Goal: Transaction & Acquisition: Purchase product/service

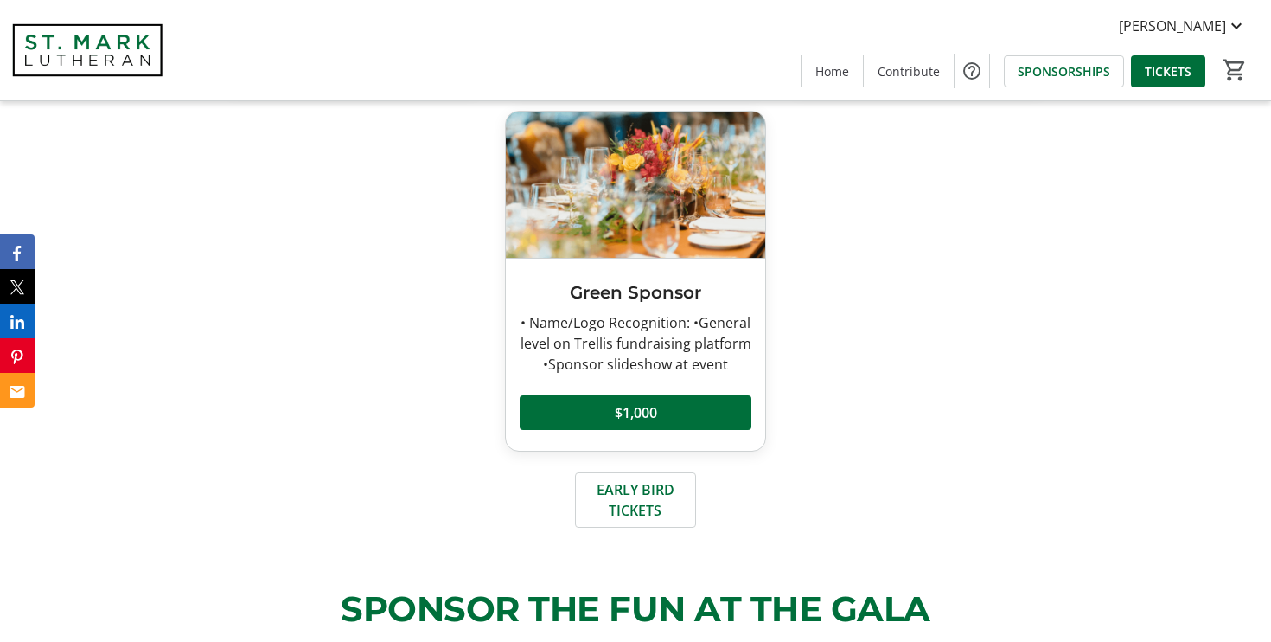
scroll to position [1063, 0]
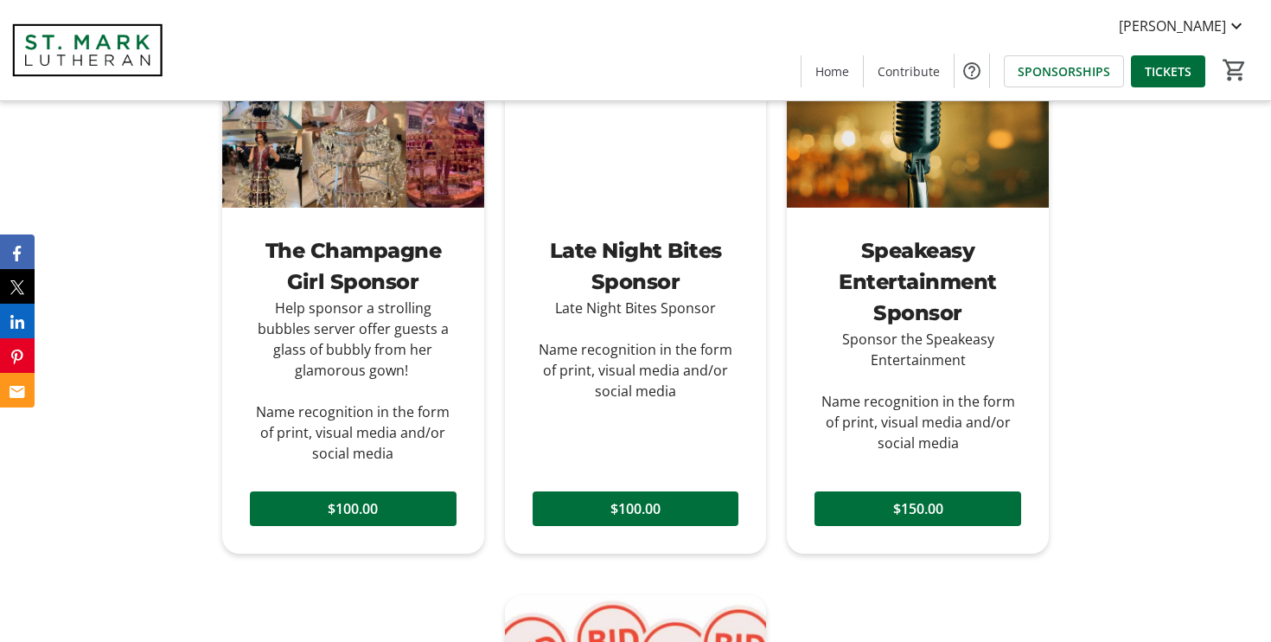
scroll to position [1658, 0]
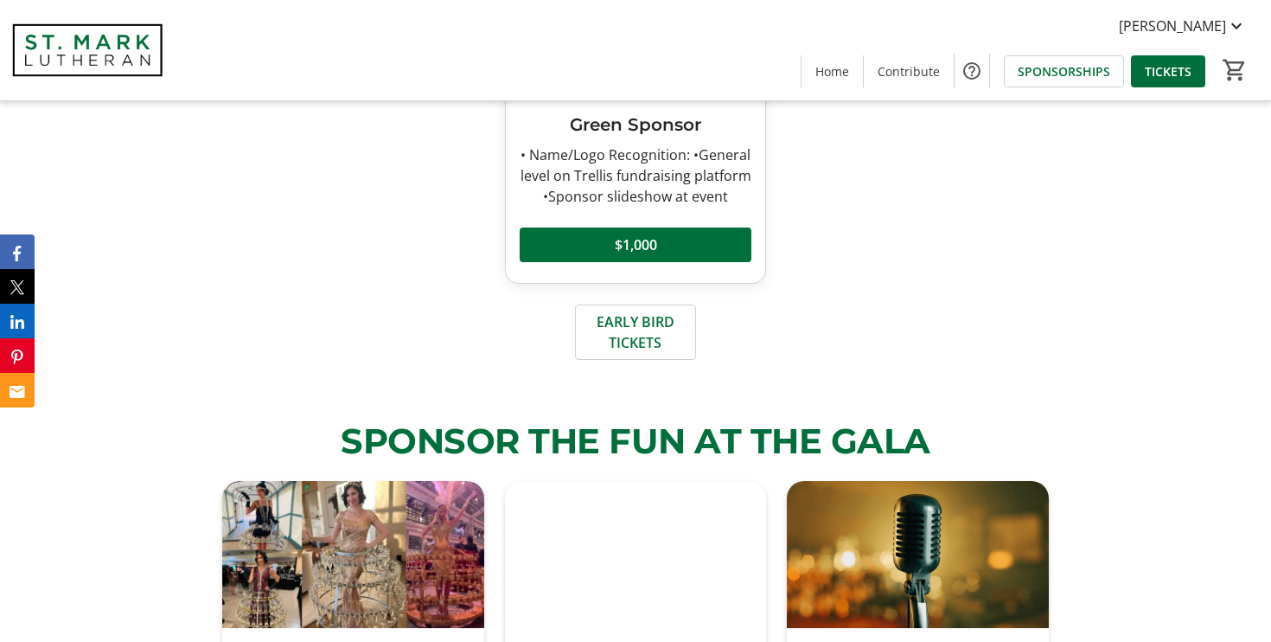
scroll to position [1206, 0]
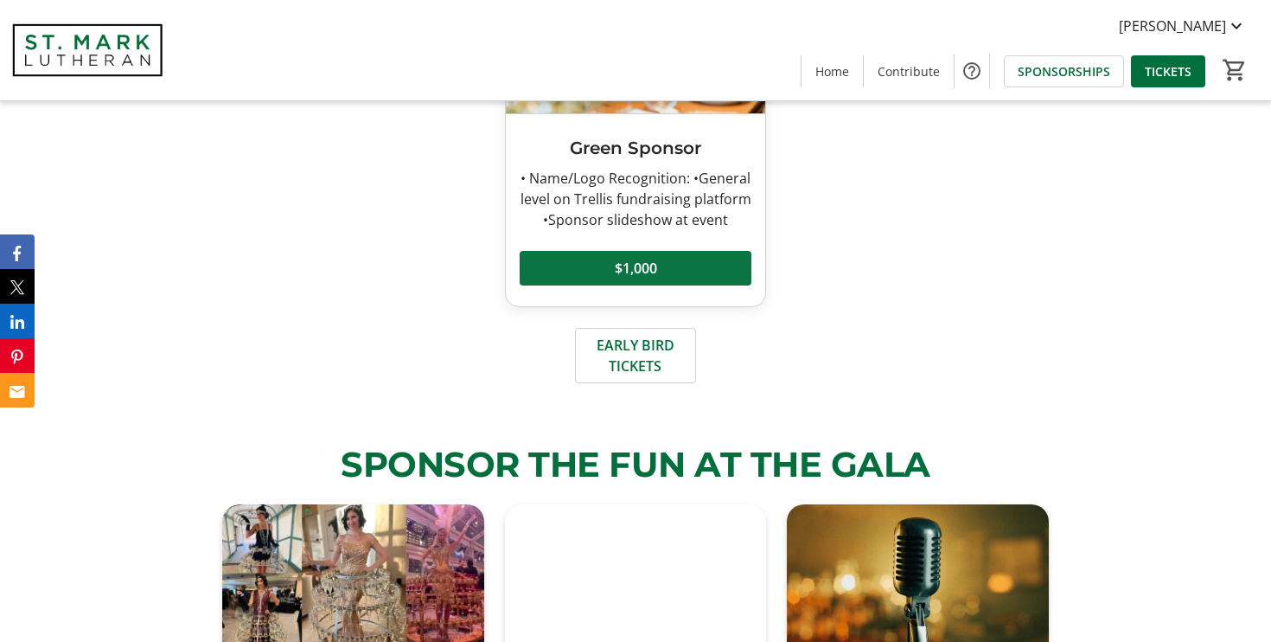
click at [662, 269] on span at bounding box center [636, 268] width 233 height 42
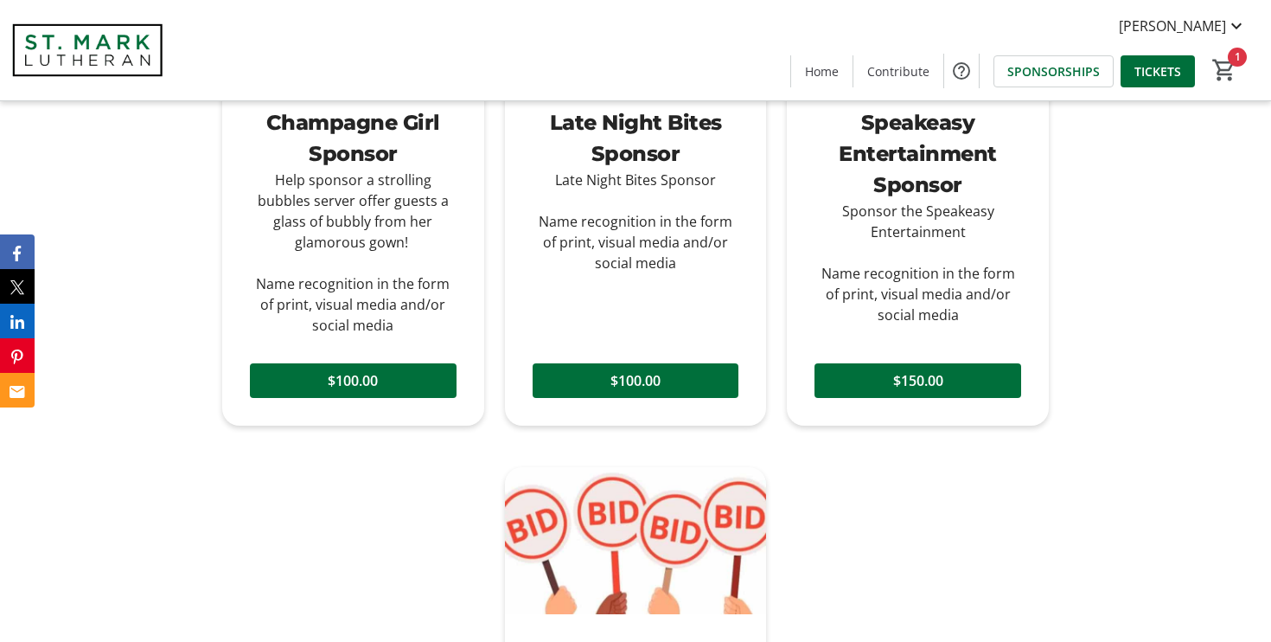
scroll to position [1755, 0]
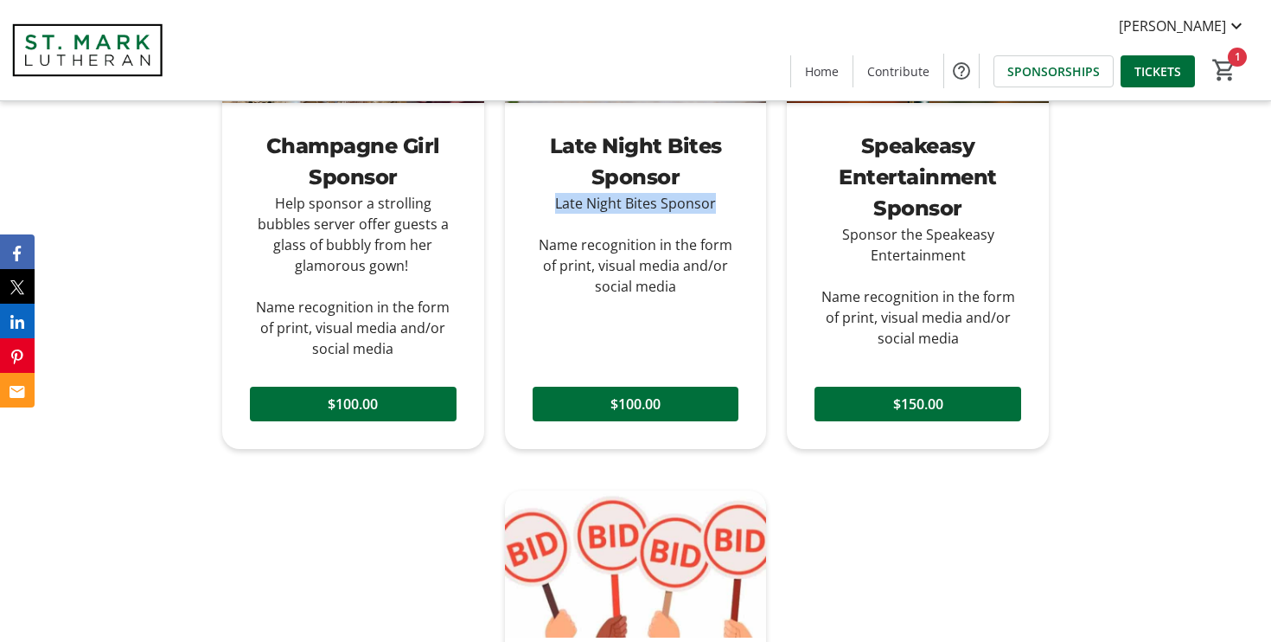
drag, startPoint x: 558, startPoint y: 205, endPoint x: 717, endPoint y: 209, distance: 159.2
click at [717, 209] on div "Late Night Bites Sponsor Name recognition in the form of print, visual media an…" at bounding box center [636, 245] width 207 height 104
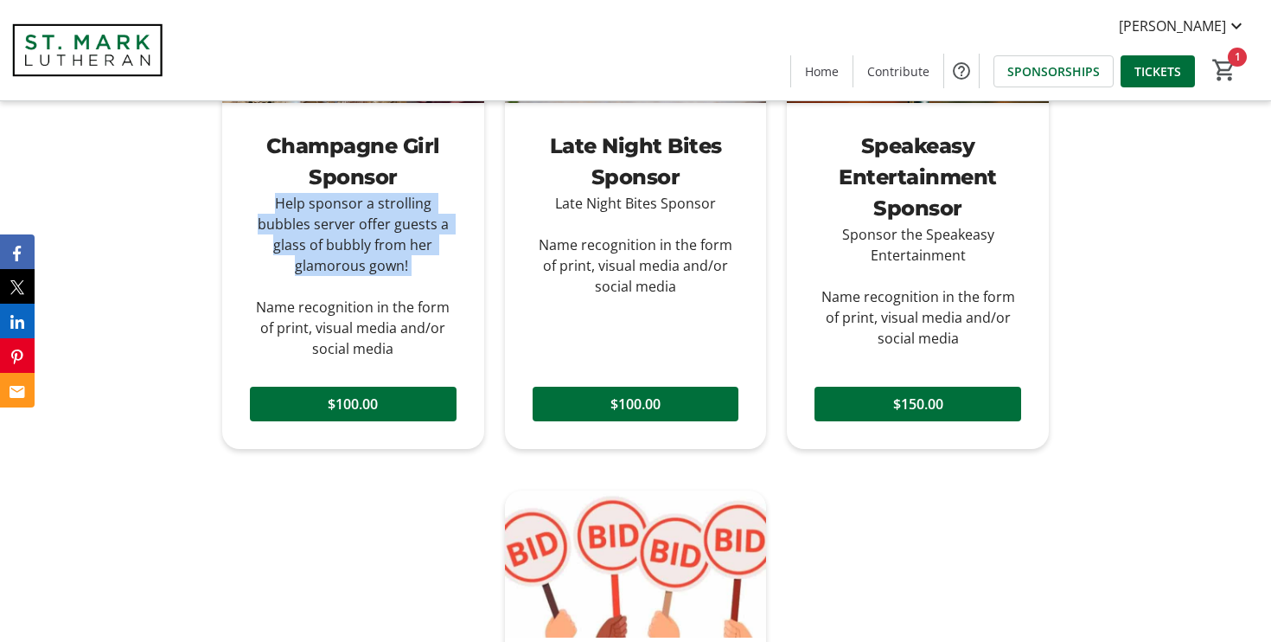
drag, startPoint x: 276, startPoint y: 202, endPoint x: 422, endPoint y: 262, distance: 157.9
click at [423, 263] on div "Help sponsor a strolling bubbles server offer guests a glass of bubbly from her…" at bounding box center [353, 276] width 207 height 166
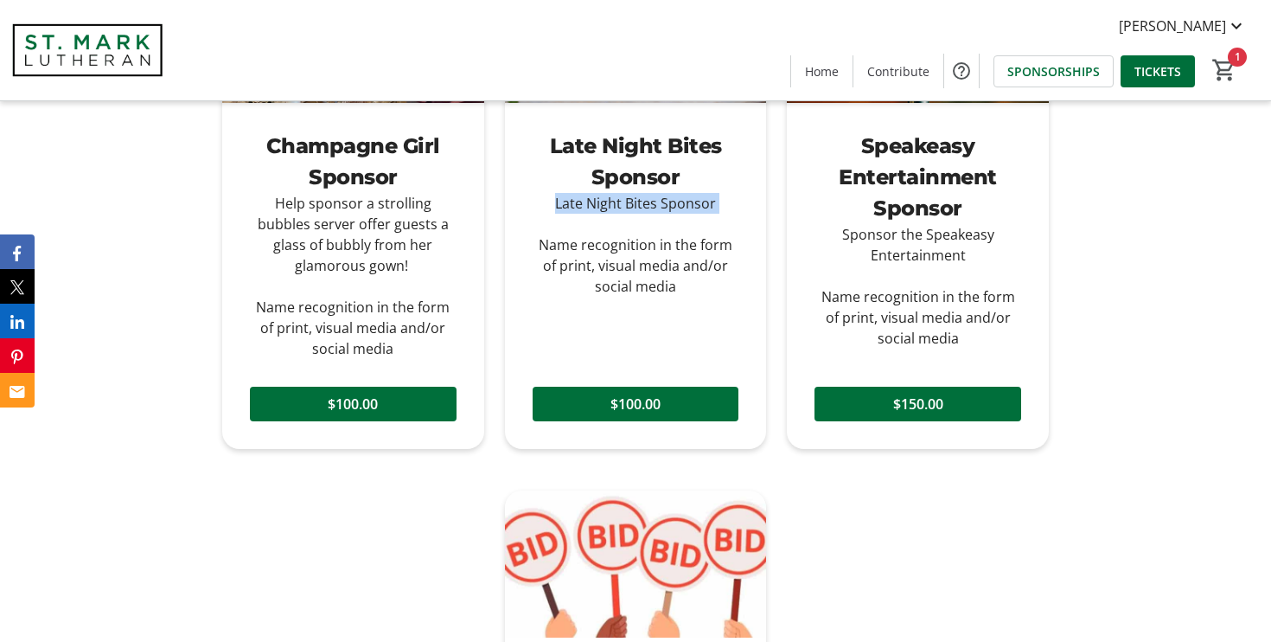
drag, startPoint x: 555, startPoint y: 203, endPoint x: 712, endPoint y: 218, distance: 157.2
click at [712, 218] on div "Late Night Bites Sponsor Name recognition in the form of print, visual media an…" at bounding box center [636, 245] width 207 height 104
copy div "Late Night Bites Sponsor"
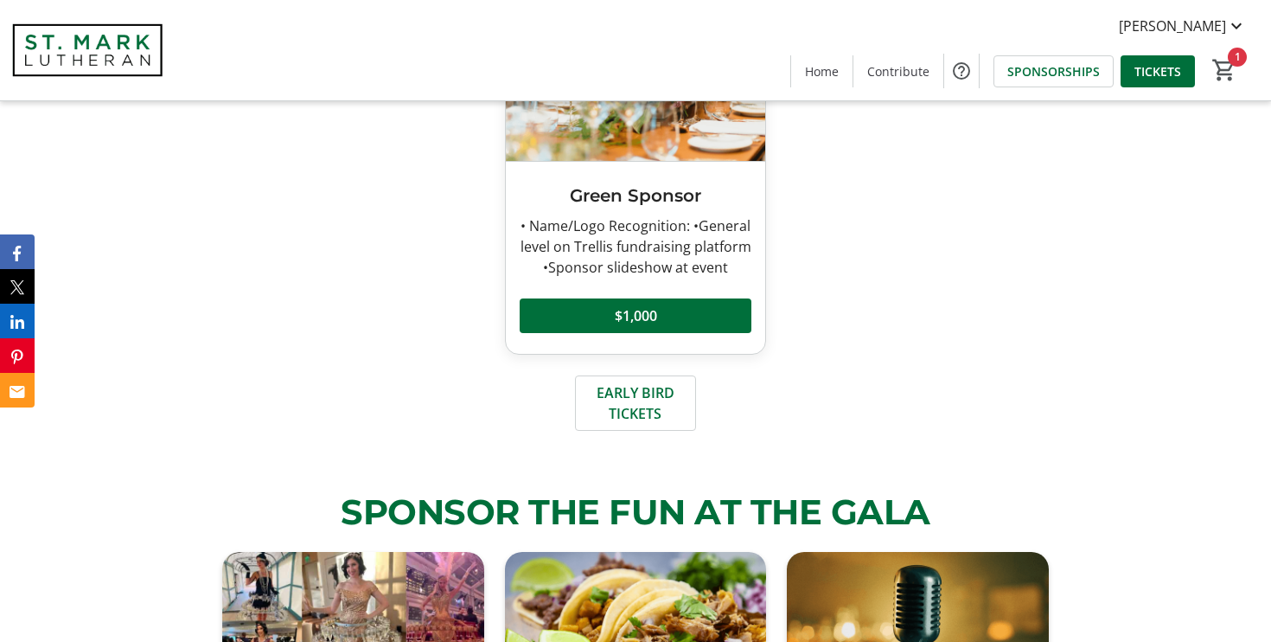
scroll to position [1125, 0]
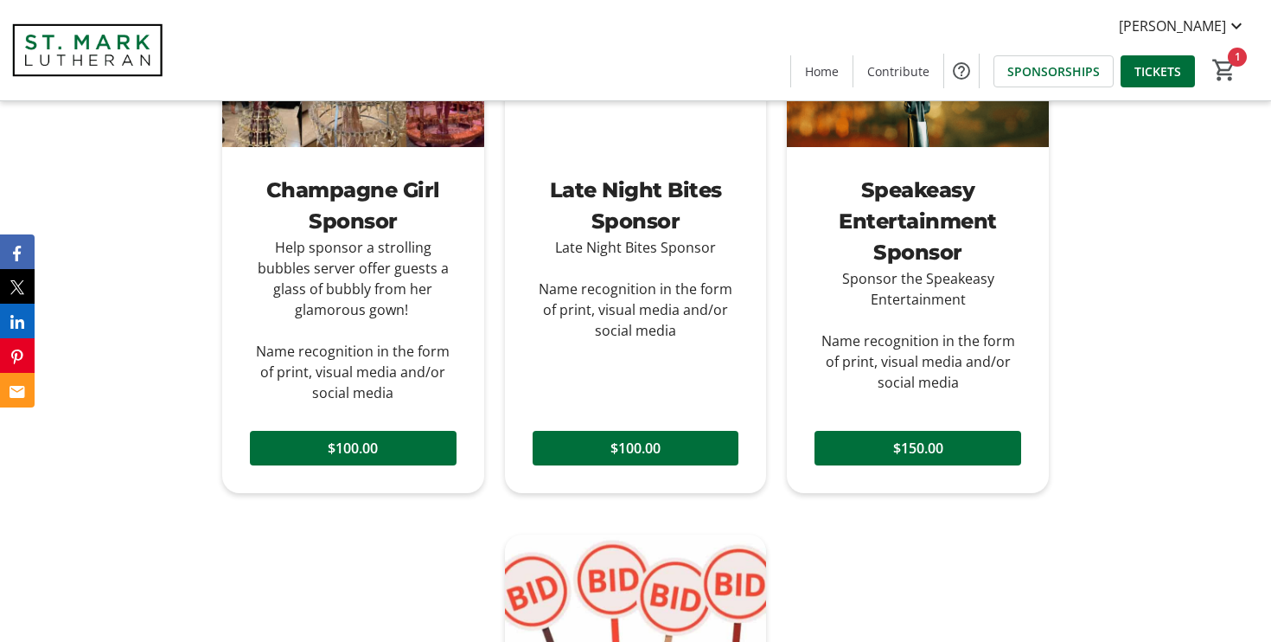
scroll to position [1710, 0]
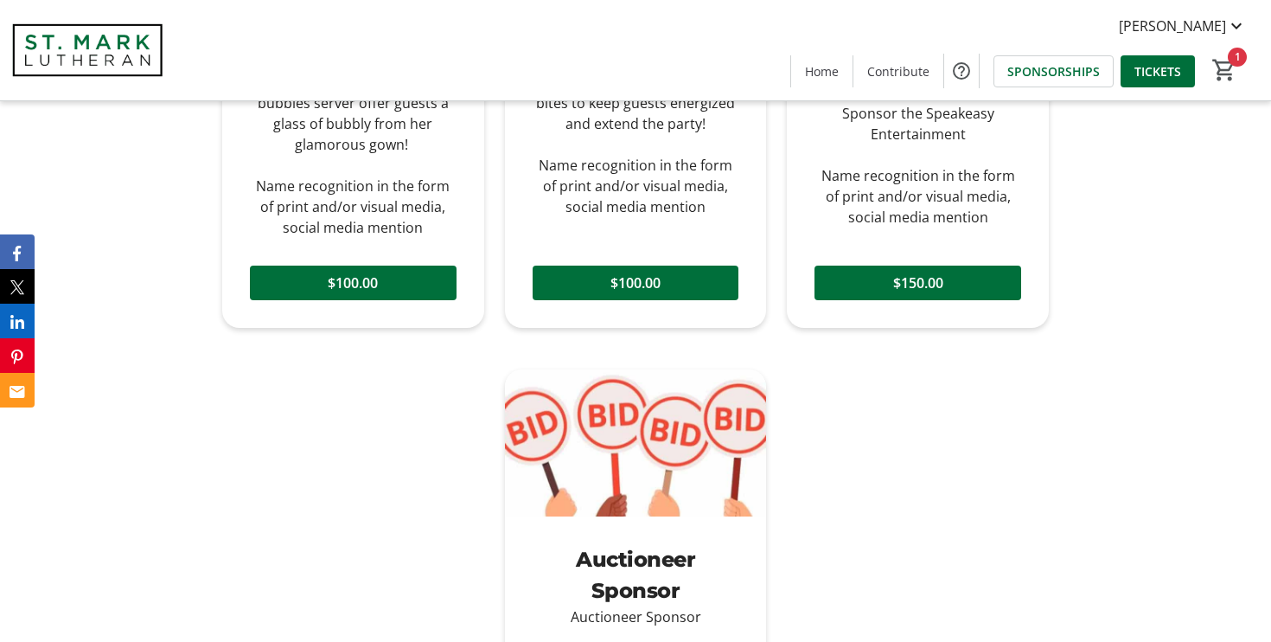
scroll to position [1685, 0]
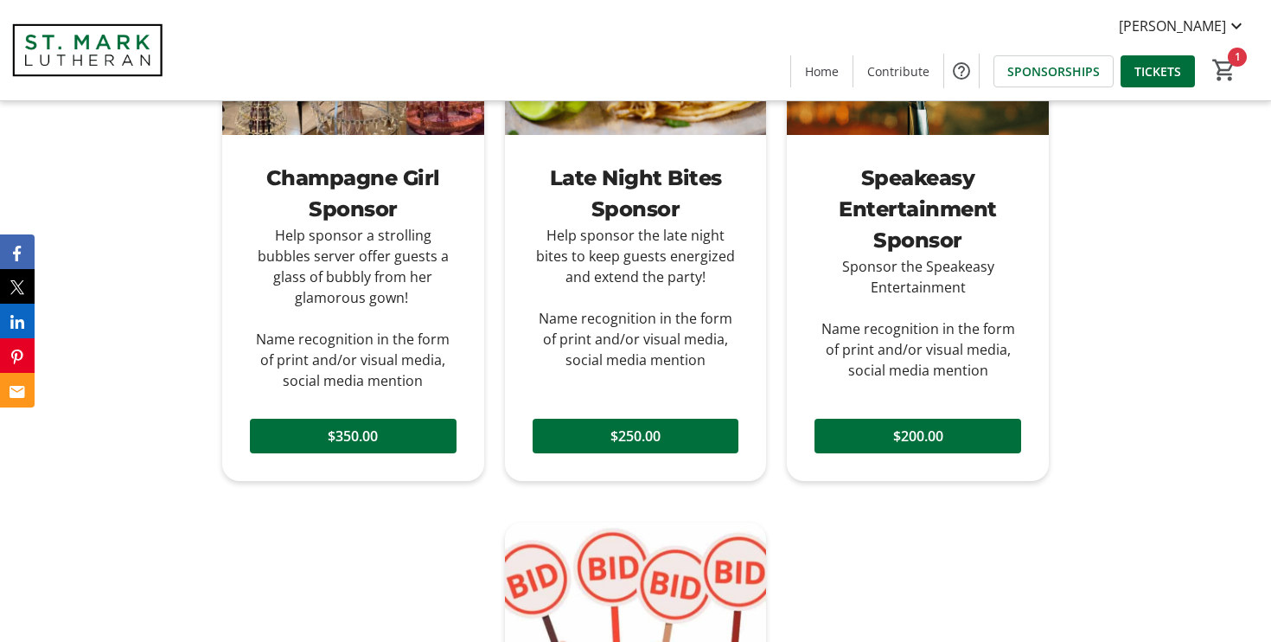
scroll to position [1703, 0]
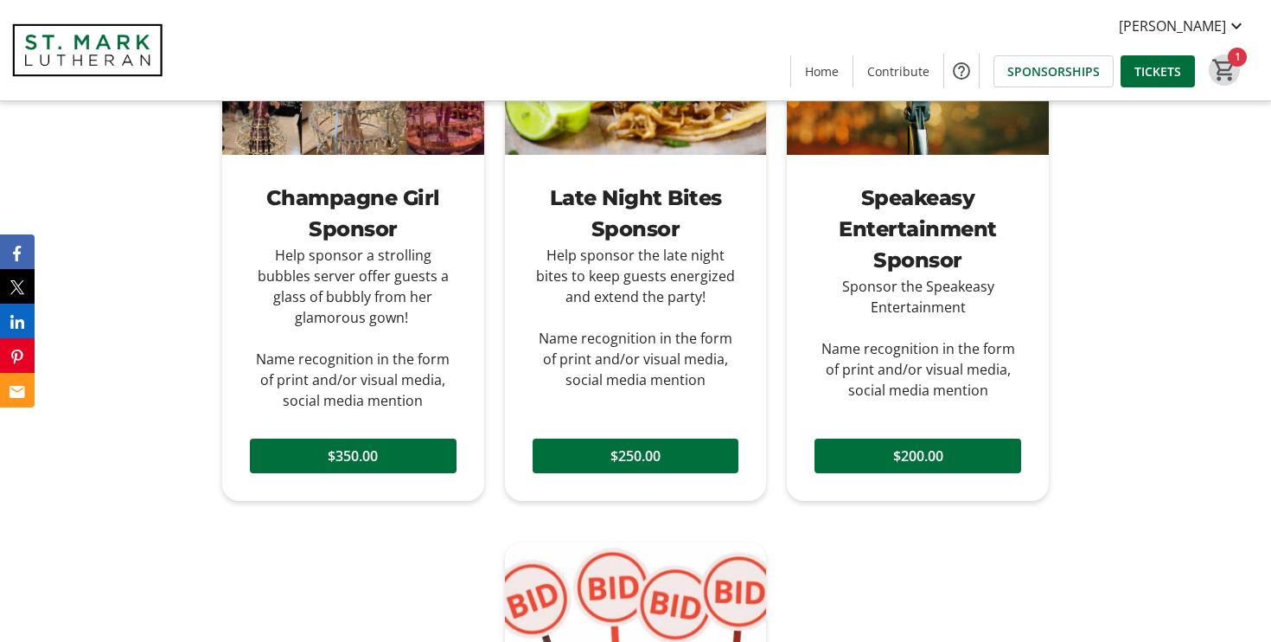
click at [1226, 63] on mat-icon "1" at bounding box center [1225, 70] width 26 height 26
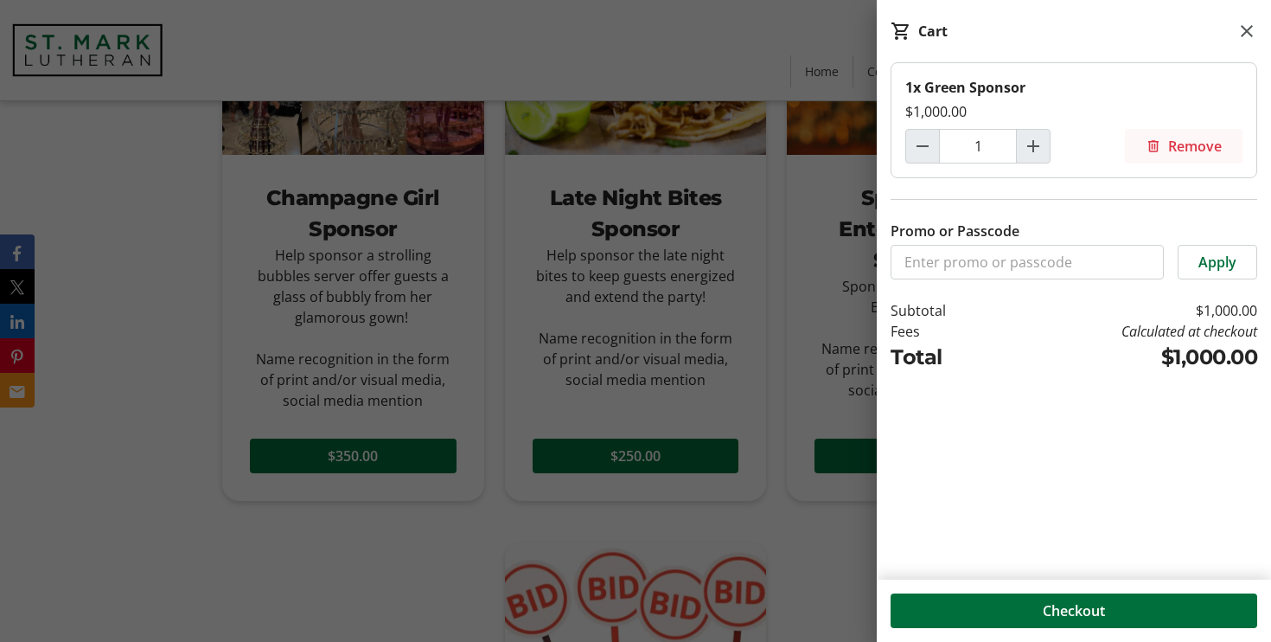
click at [1177, 144] on span "Remove" at bounding box center [1195, 146] width 54 height 21
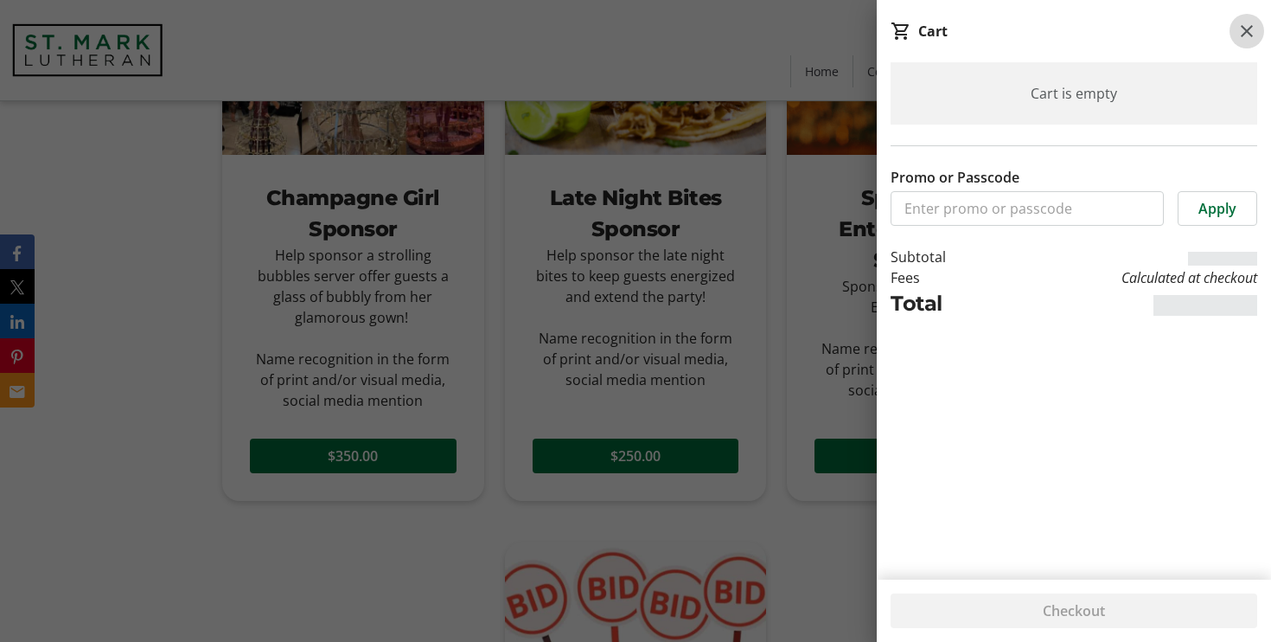
click at [1250, 31] on mat-icon at bounding box center [1247, 31] width 21 height 21
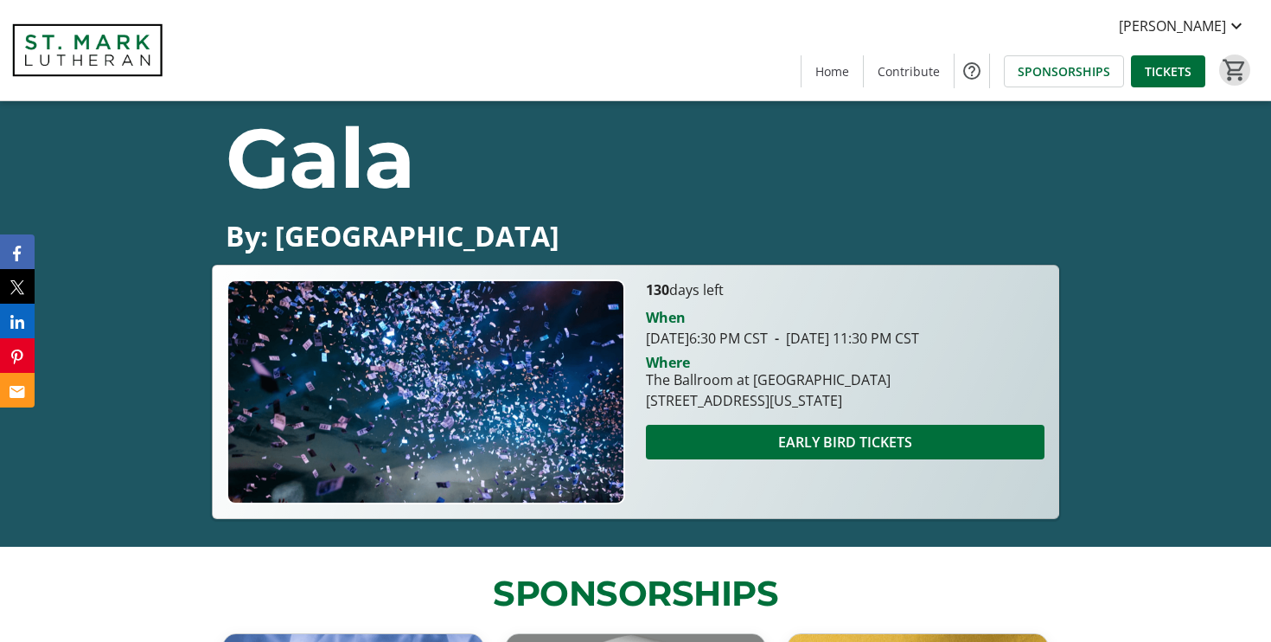
scroll to position [124, 0]
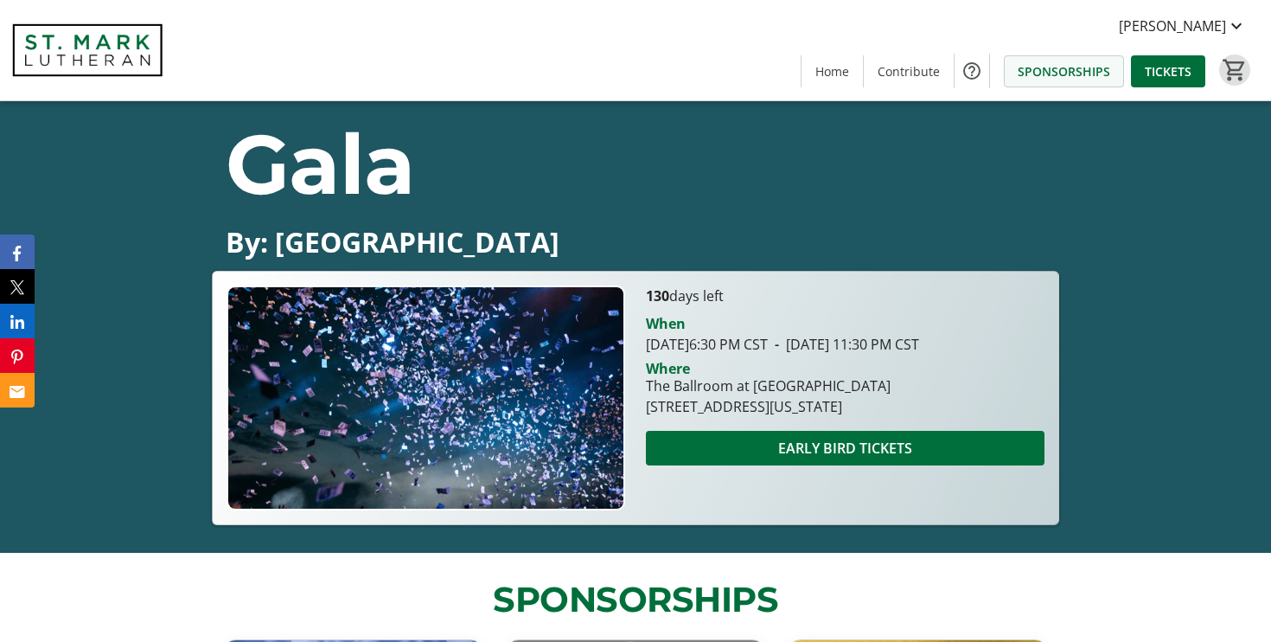
click at [1083, 82] on span at bounding box center [1064, 71] width 118 height 42
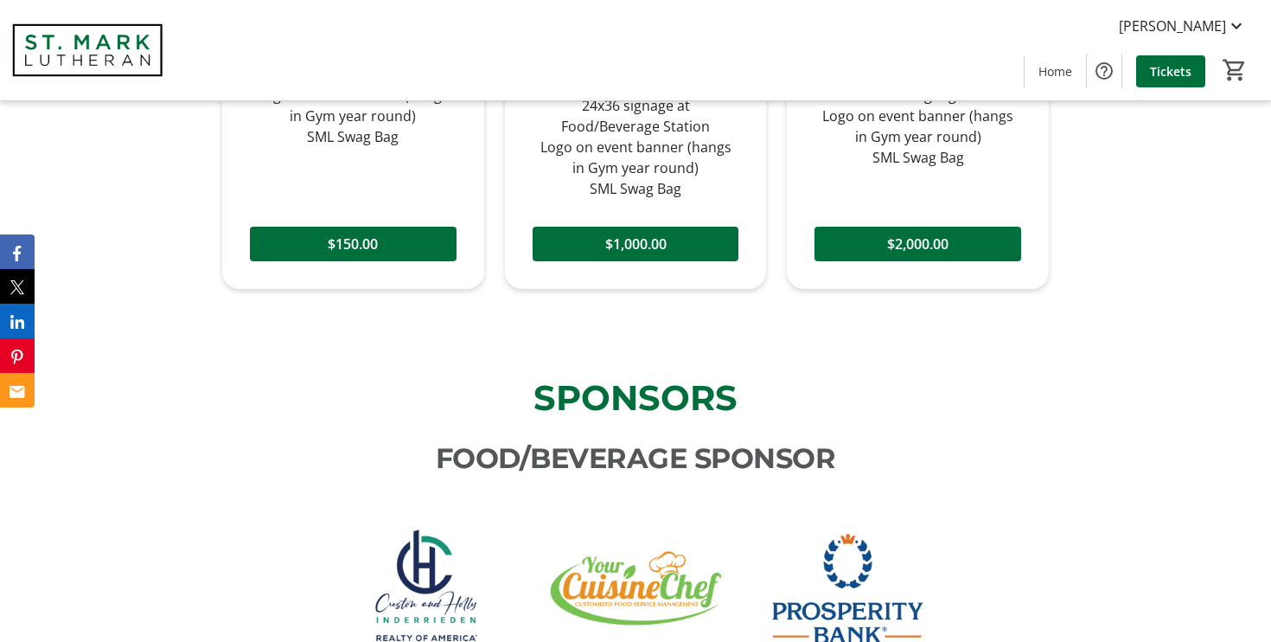
scroll to position [1506, 0]
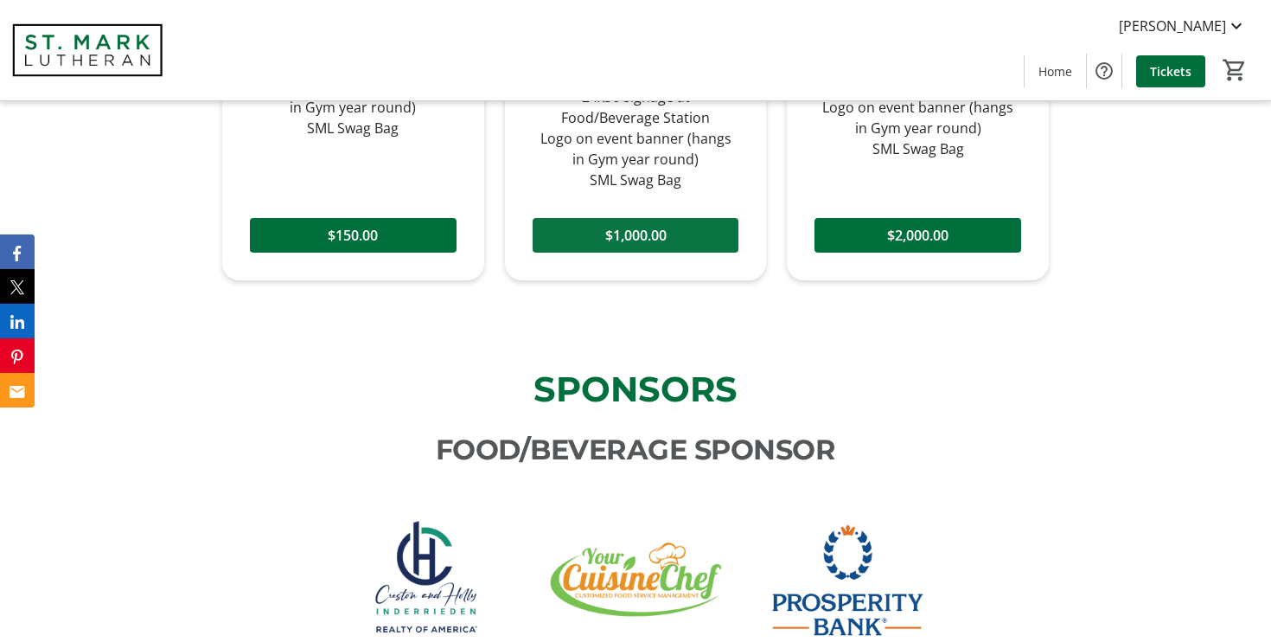
click at [599, 231] on span at bounding box center [636, 235] width 207 height 42
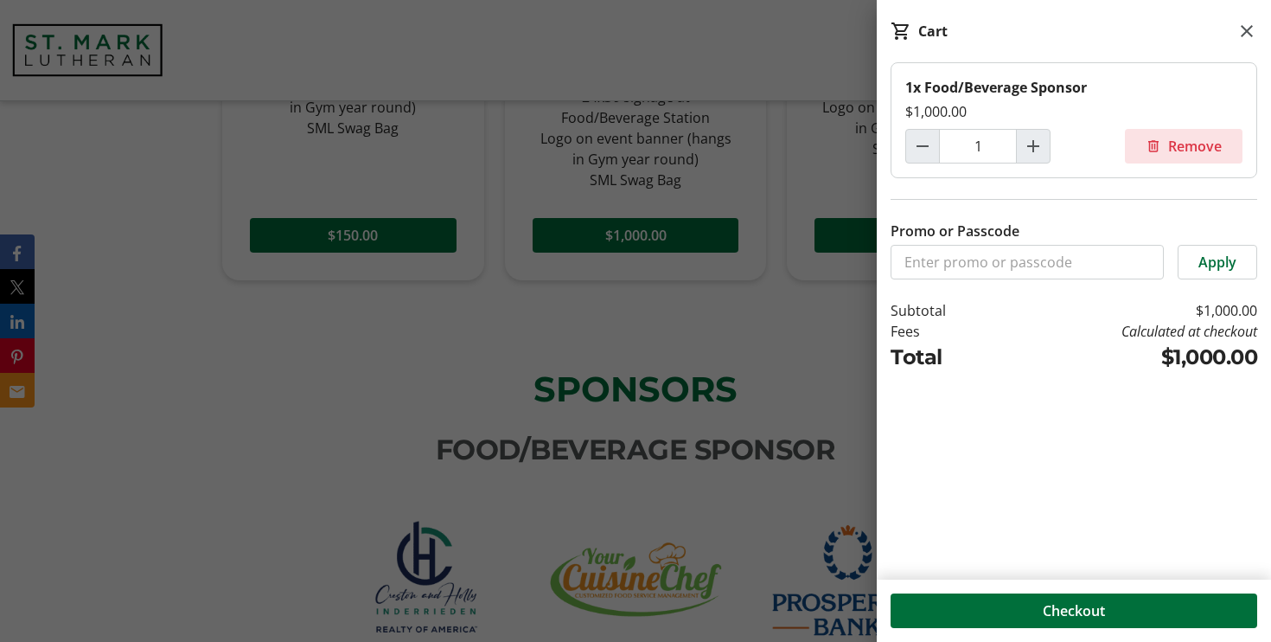
click at [1176, 150] on span "Remove" at bounding box center [1195, 146] width 54 height 21
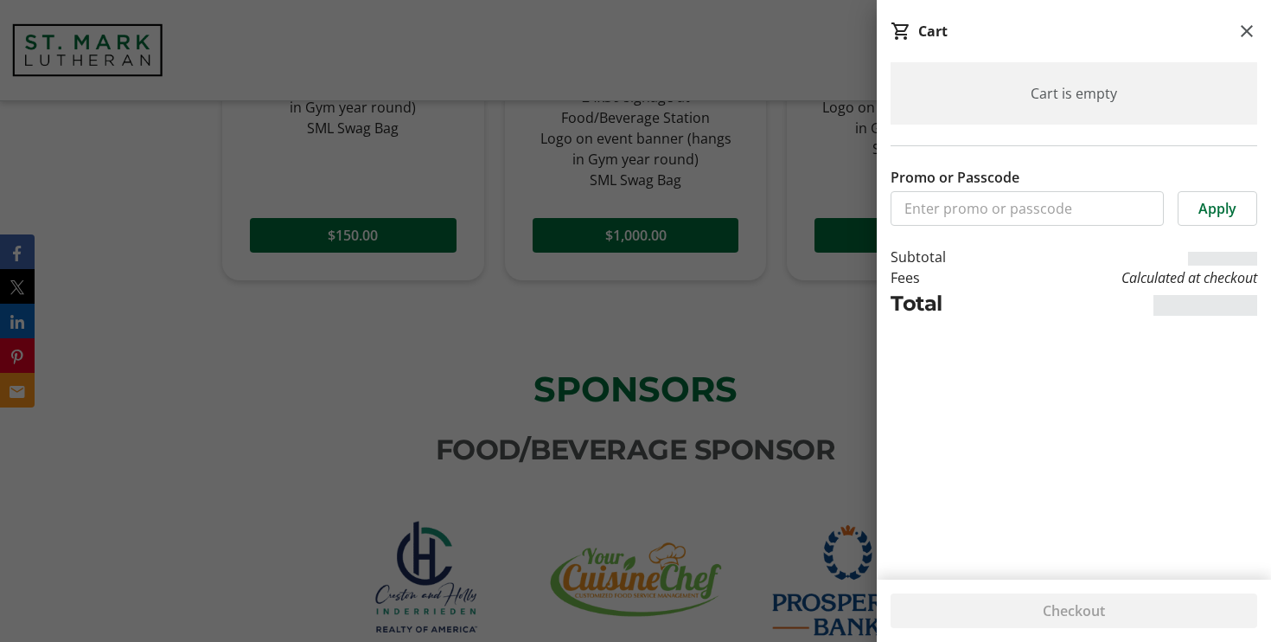
click at [819, 167] on div at bounding box center [635, 152] width 1271 height 3316
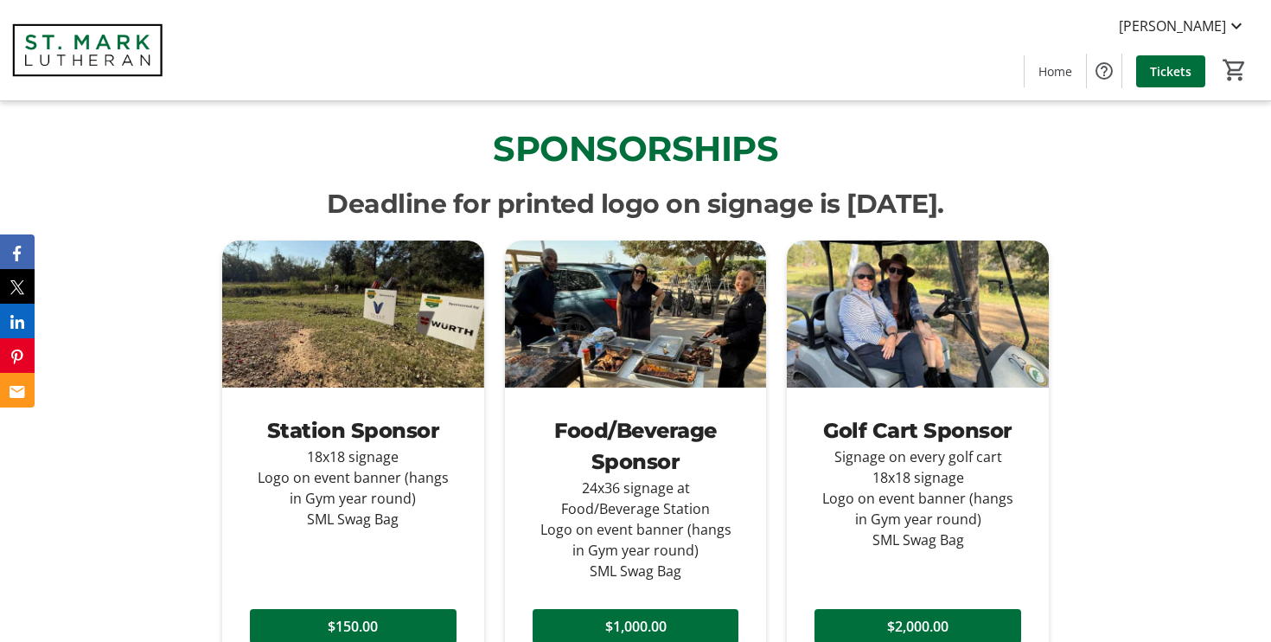
scroll to position [1108, 0]
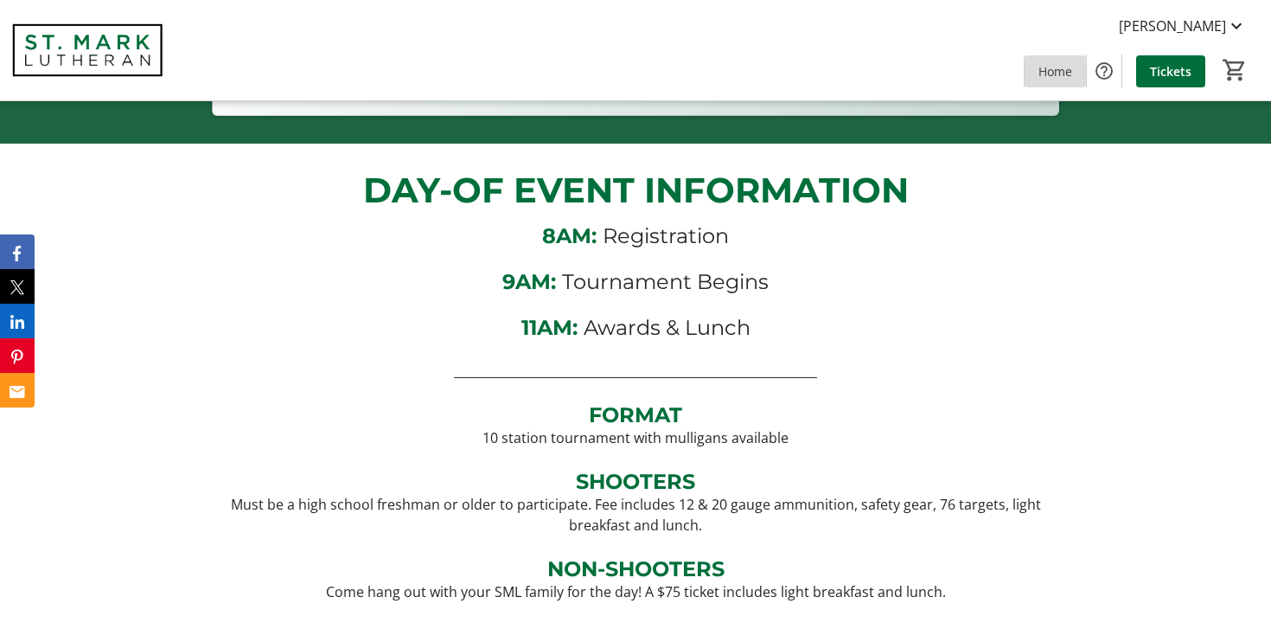
click at [1059, 71] on span "Home" at bounding box center [1056, 71] width 34 height 18
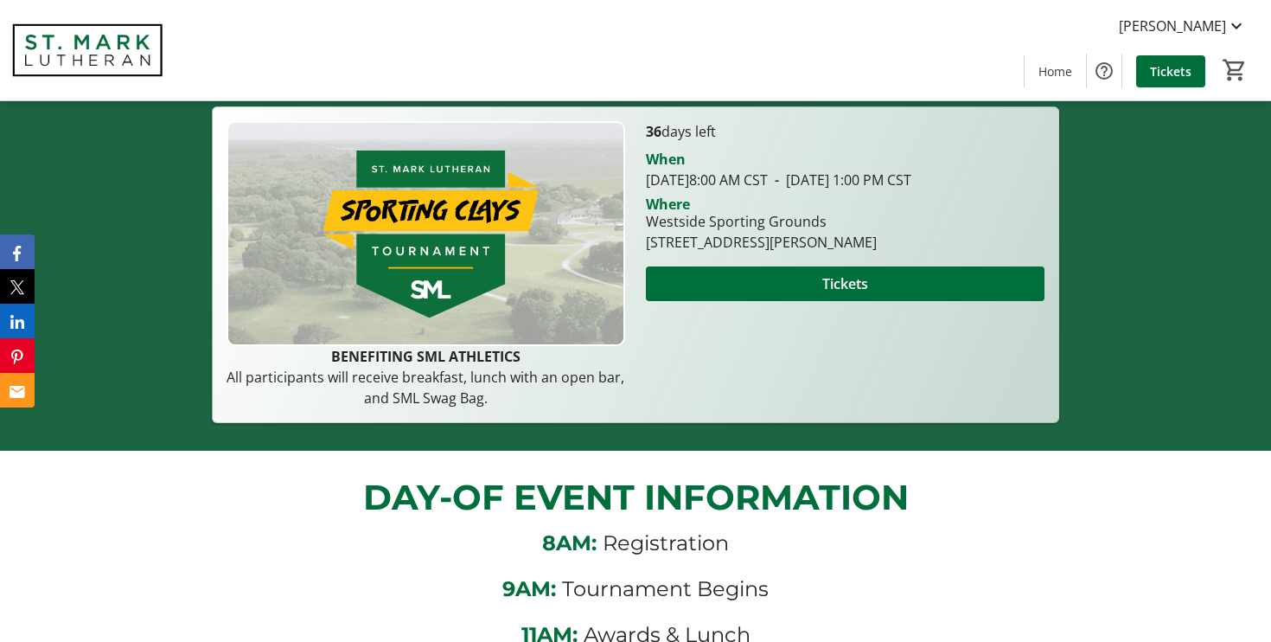
scroll to position [0, 0]
